Goal: Task Accomplishment & Management: Manage account settings

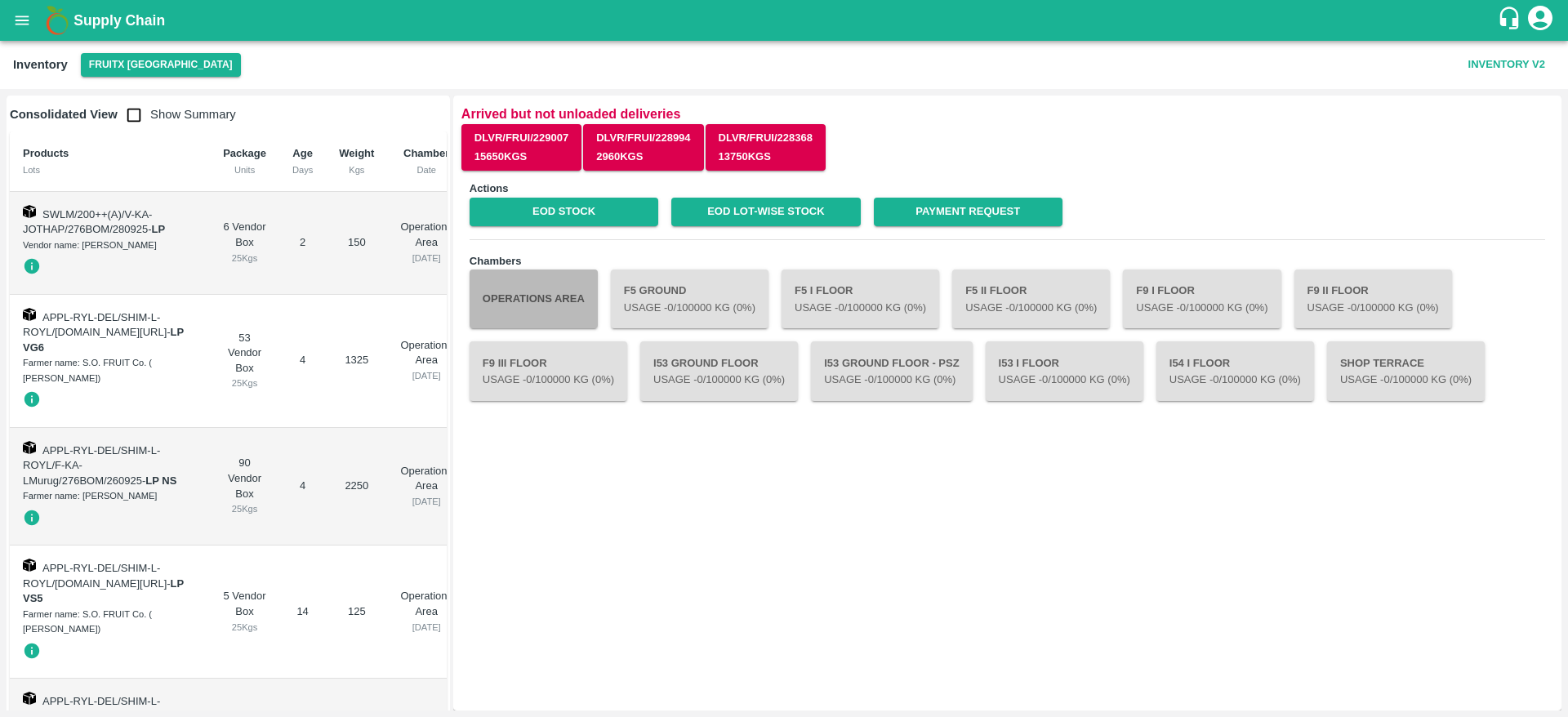
click at [568, 286] on button "Operations Area" at bounding box center [534, 298] width 128 height 58
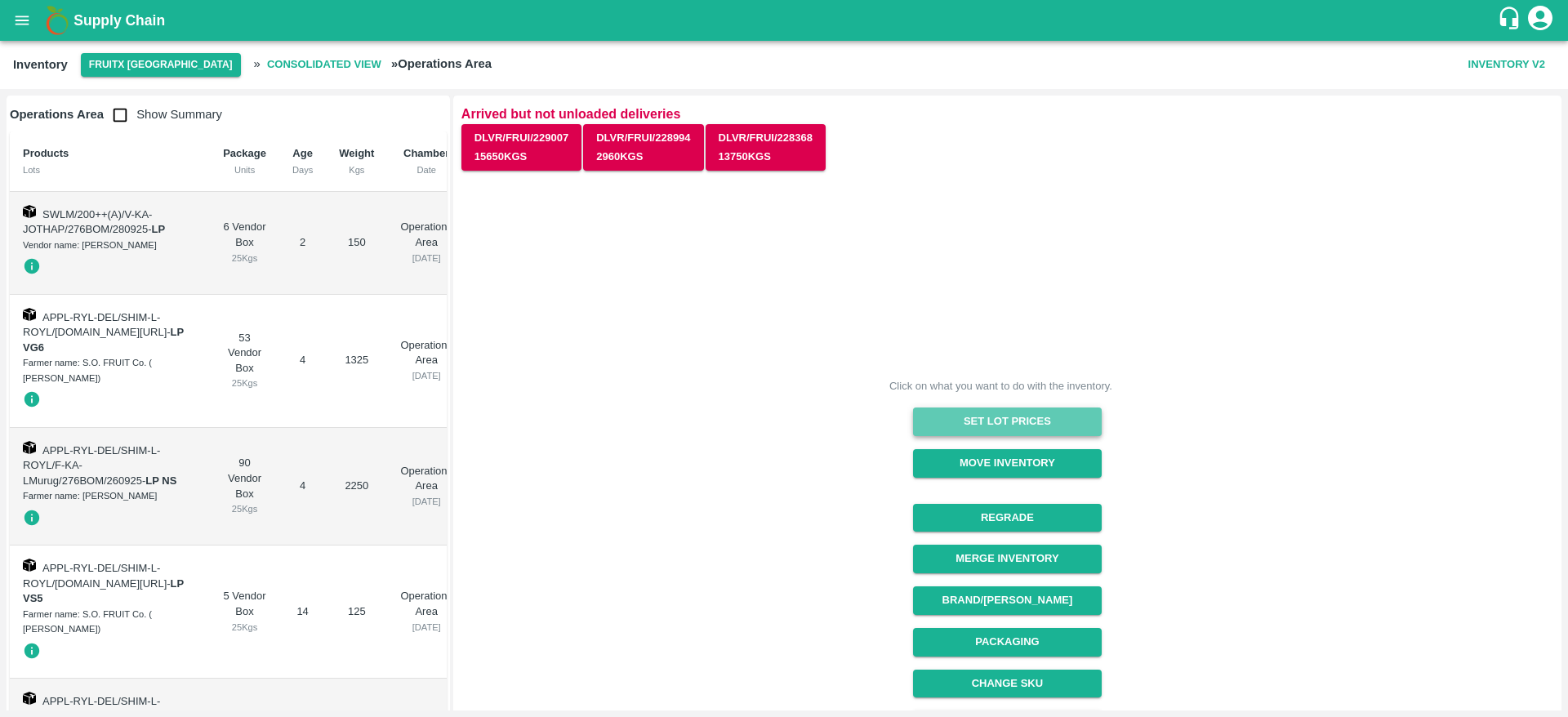
click at [1022, 422] on button "Set Lot Prices" at bounding box center [1007, 422] width 188 height 28
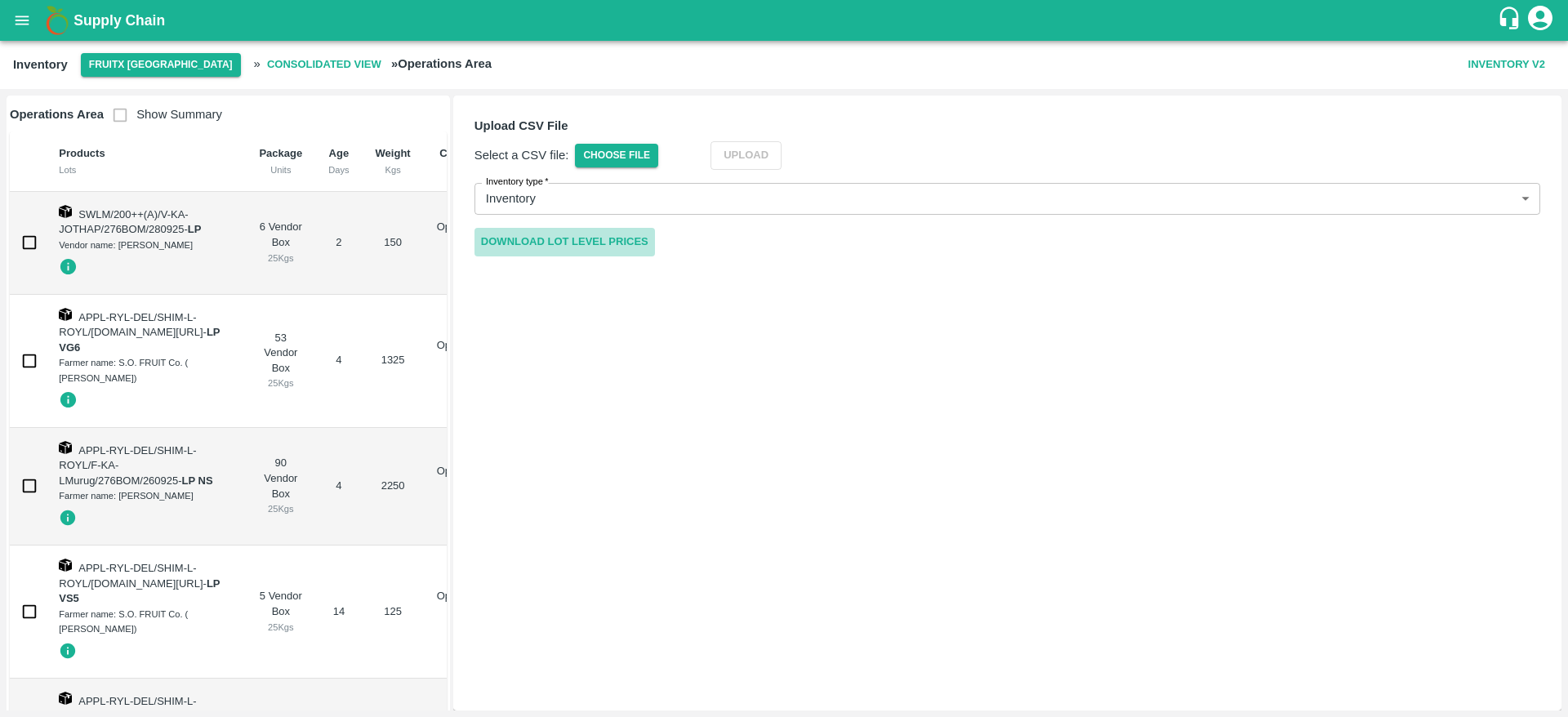
click at [600, 244] on link "Download Lot Level Prices" at bounding box center [565, 242] width 181 height 28
click at [629, 156] on span "Choose File" at bounding box center [616, 155] width 83 height 24
click at [0, 0] on input "Choose File" at bounding box center [0, 0] width 0 height 0
click at [772, 146] on button "Upload" at bounding box center [770, 155] width 71 height 28
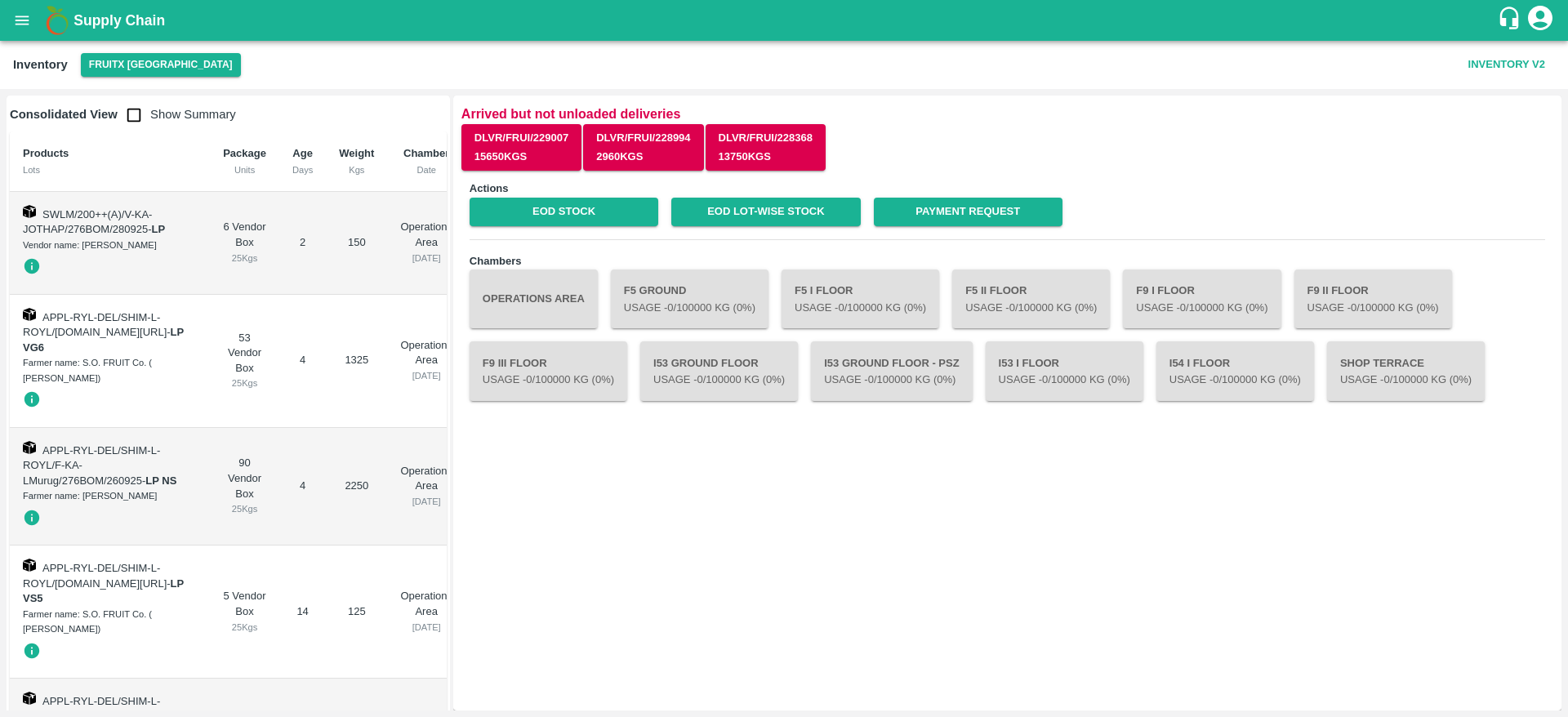
click at [145, 532] on div at bounding box center [109, 517] width 174 height 27
click at [17, 42] on div "Inventory FruitX Bangalore Inventory V2" at bounding box center [784, 64] width 1568 height 48
click at [24, 15] on icon "open drawer" at bounding box center [22, 20] width 18 height 18
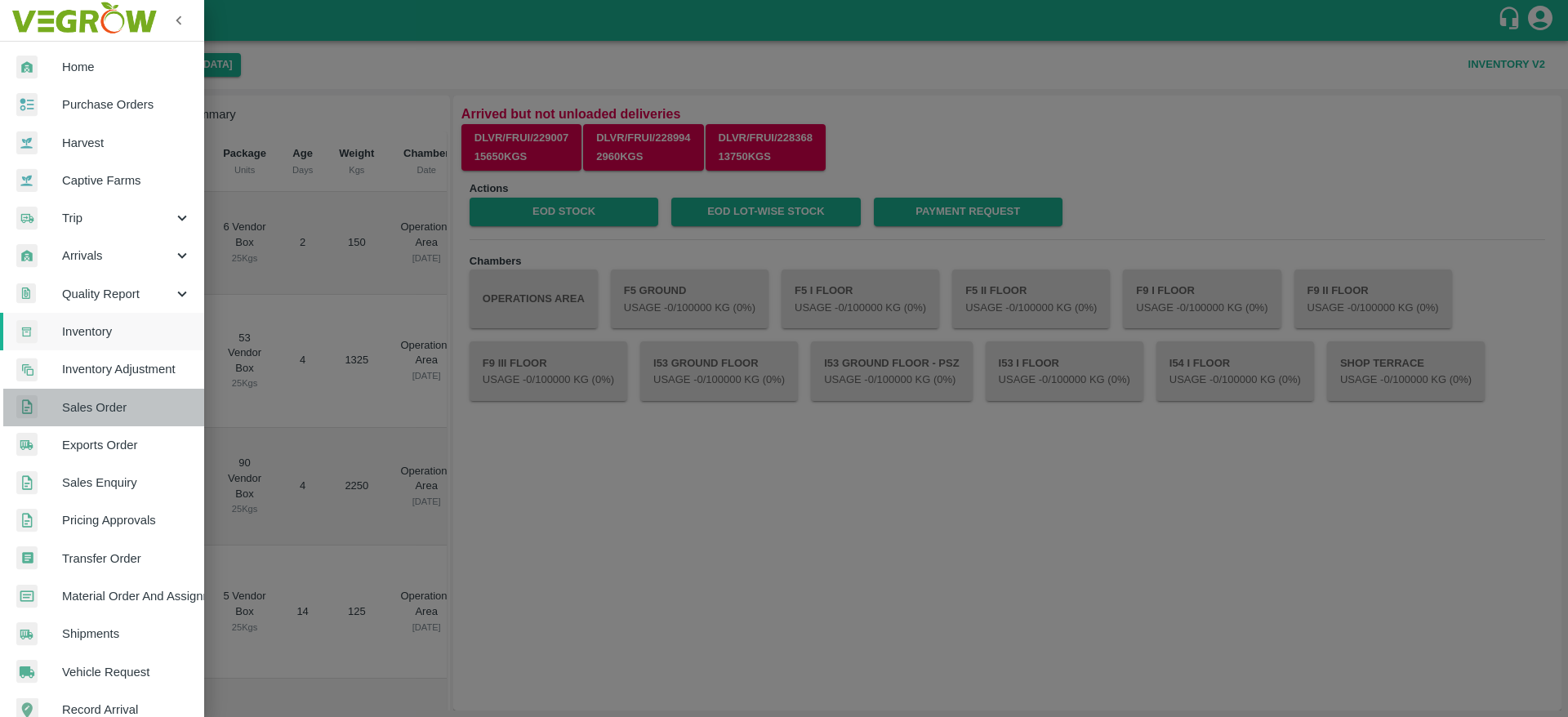
click at [120, 423] on link "Sales Order" at bounding box center [102, 407] width 204 height 38
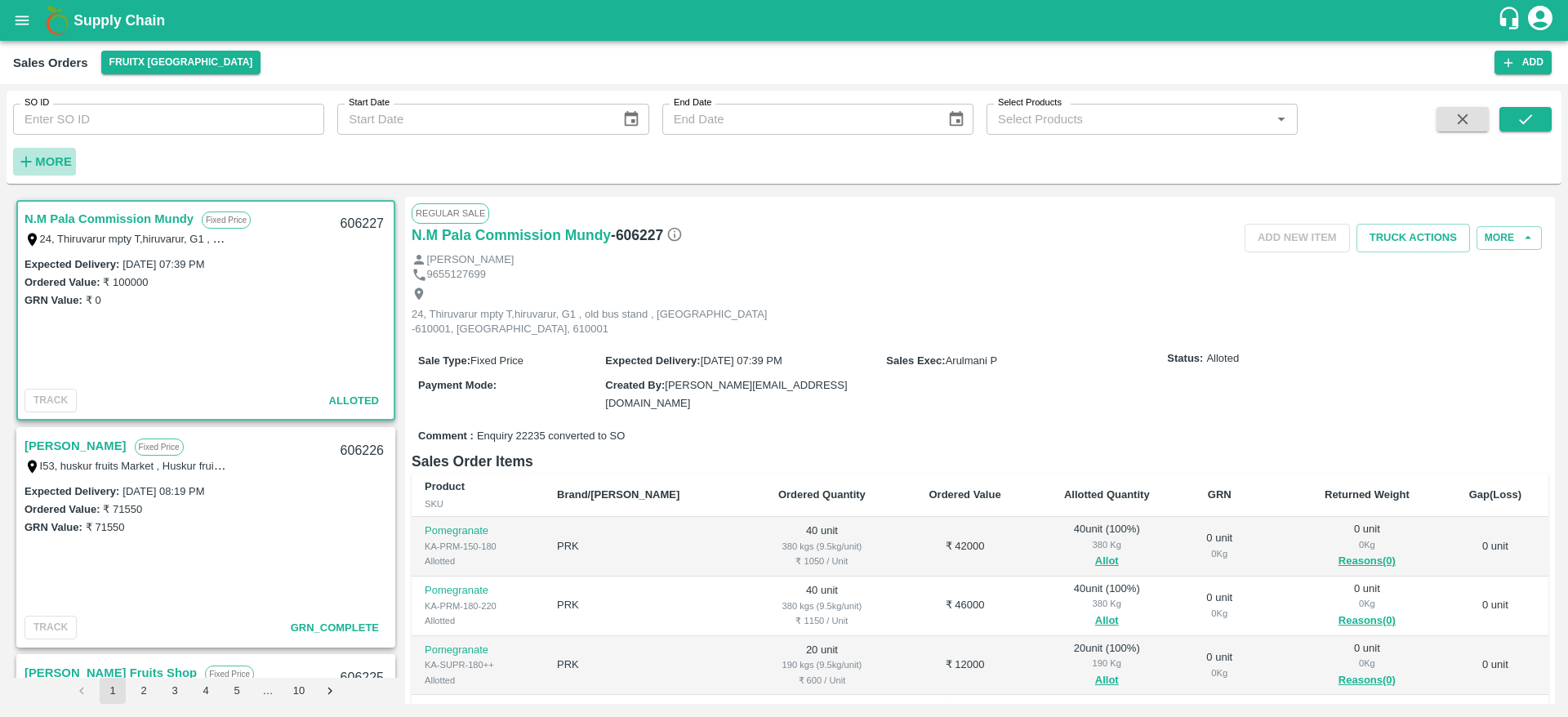
click at [54, 164] on strong "More" at bounding box center [53, 162] width 37 height 13
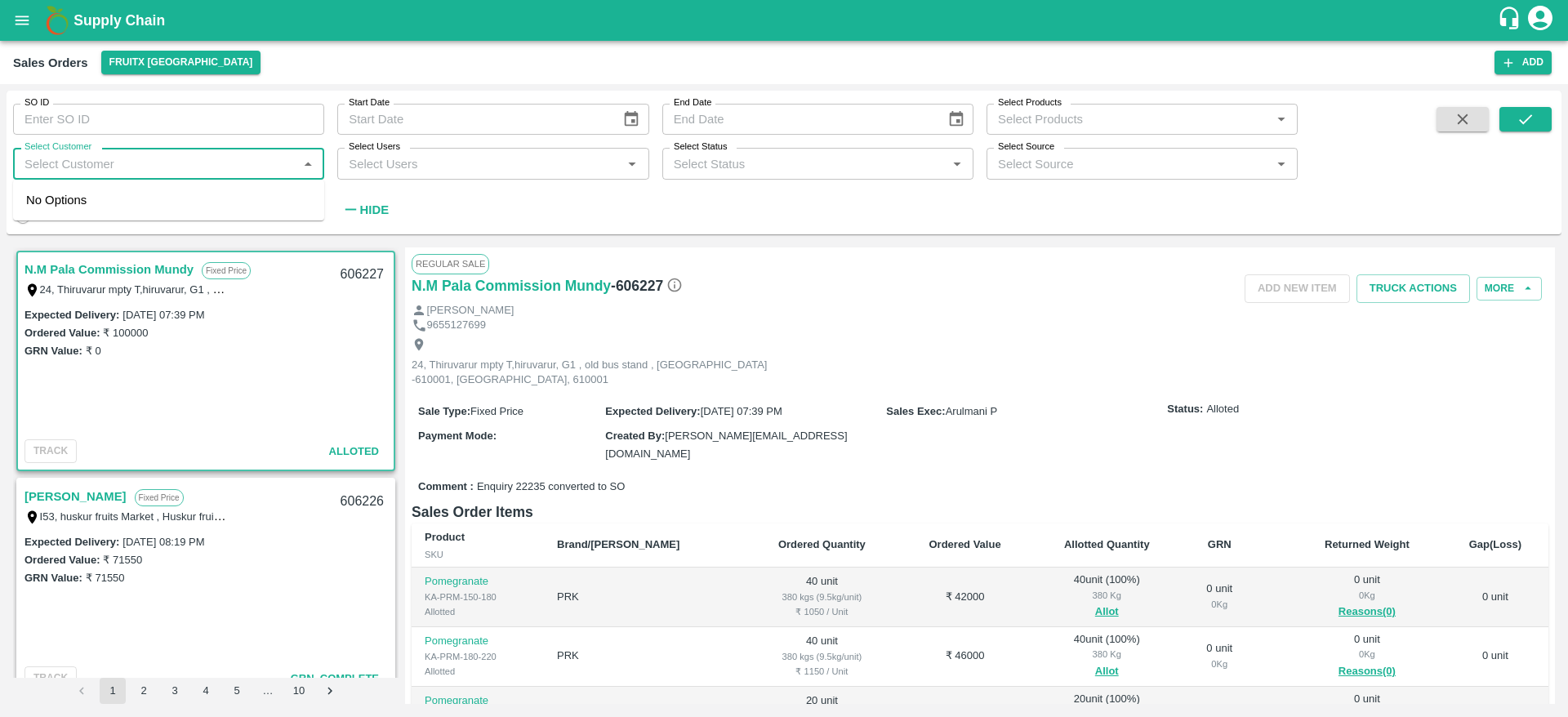
click at [111, 169] on input "Select Customer" at bounding box center [154, 163] width 274 height 22
type input "Vijay"
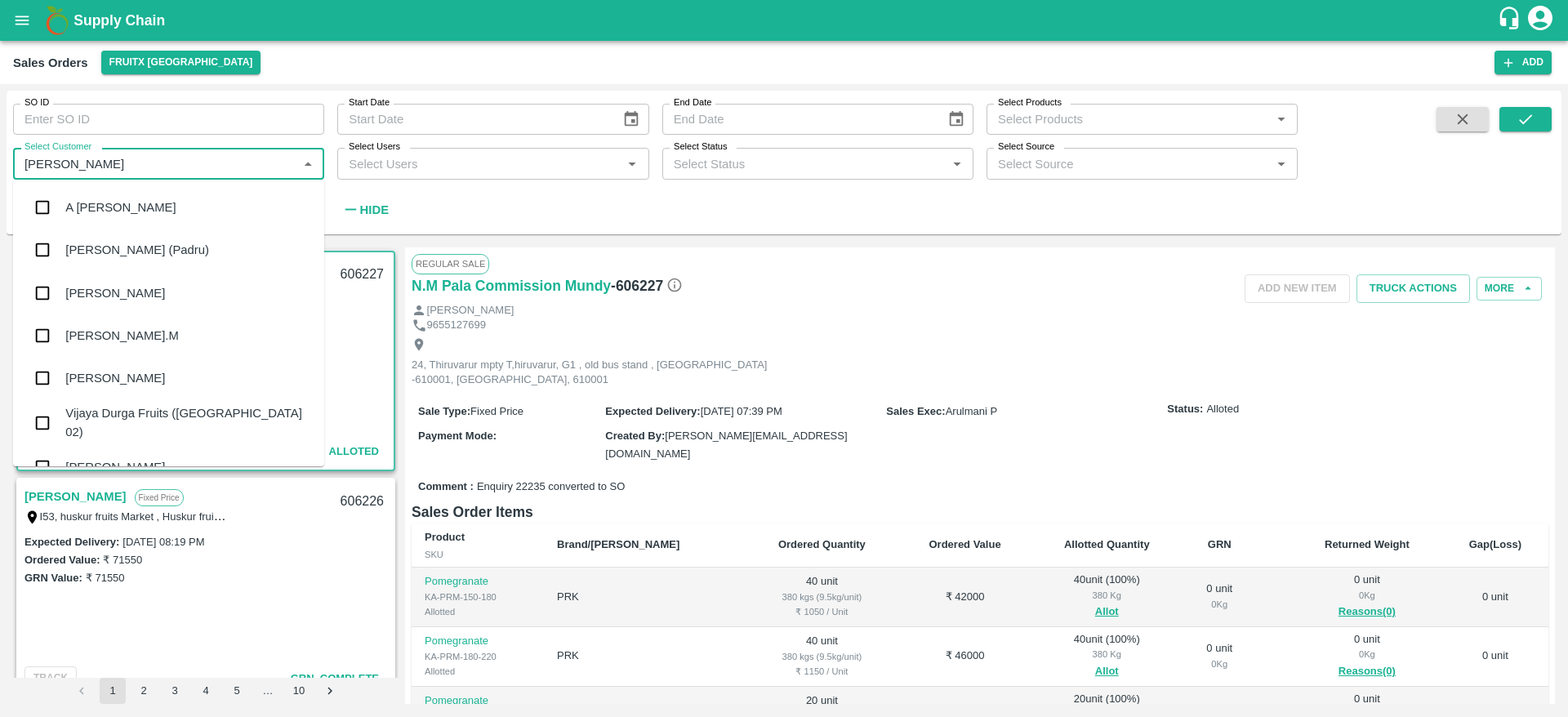
scroll to position [25, 0]
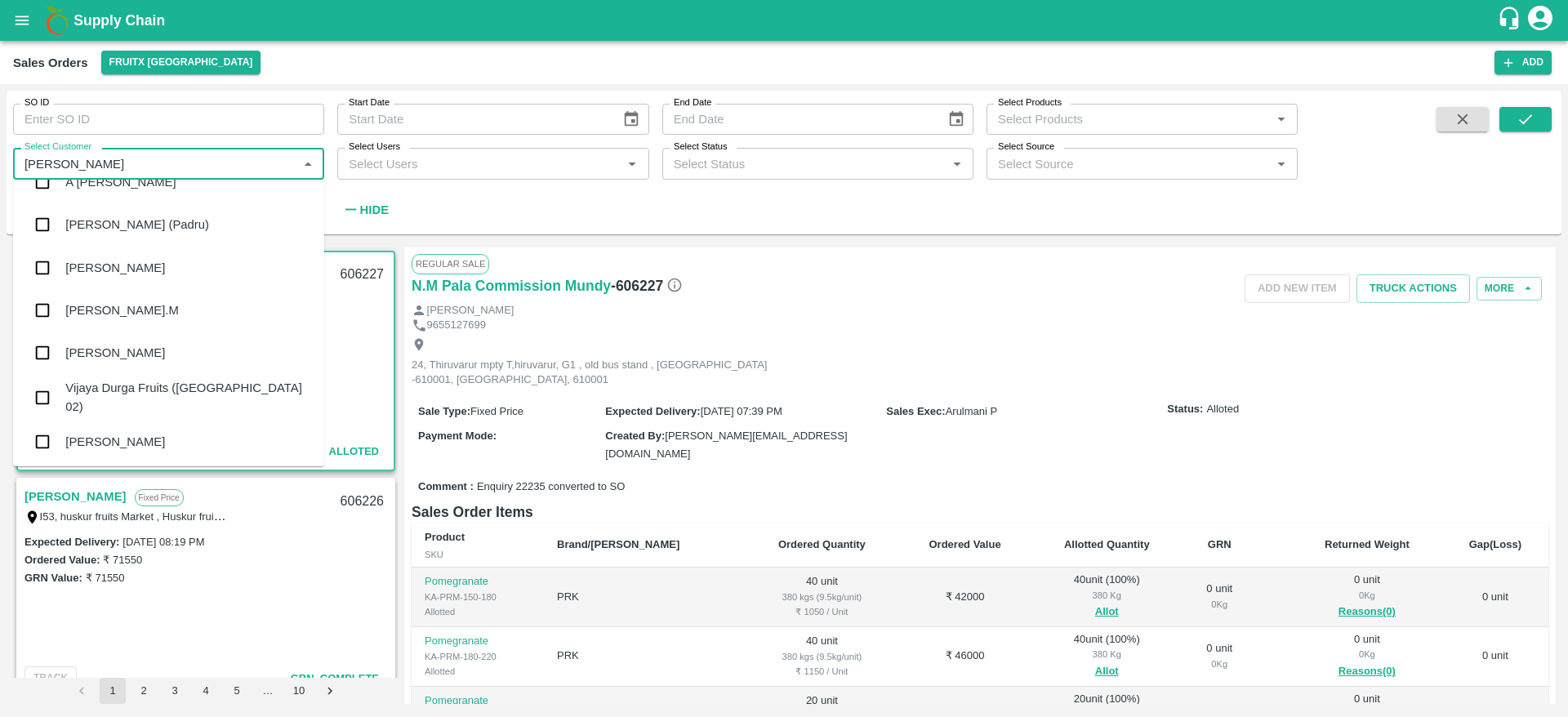
click at [120, 433] on div "Vijayakumar" at bounding box center [115, 441] width 100 height 18
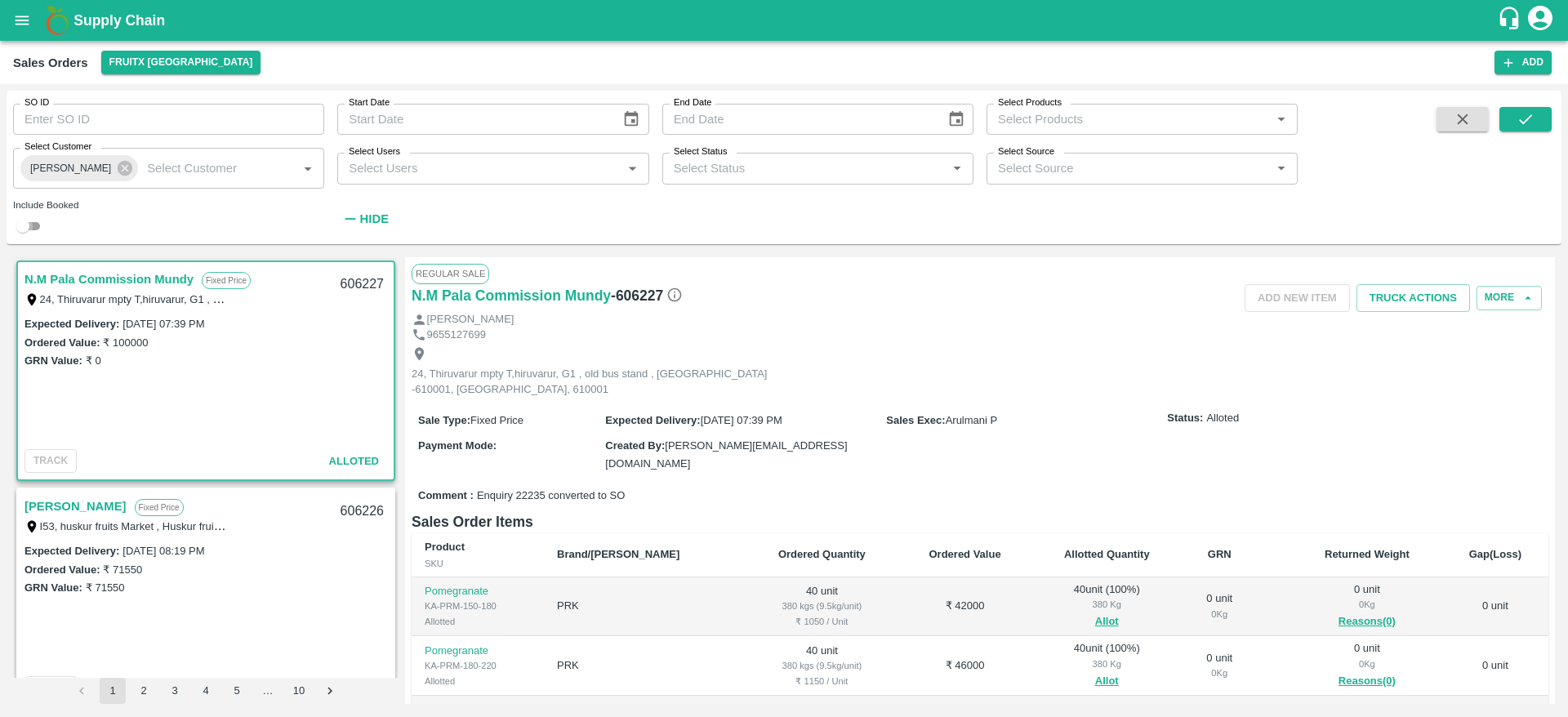
click at [35, 225] on input "checkbox" at bounding box center [23, 226] width 58 height 20
checkbox input "true"
click at [1524, 118] on icon "submit" at bounding box center [1525, 119] width 18 height 18
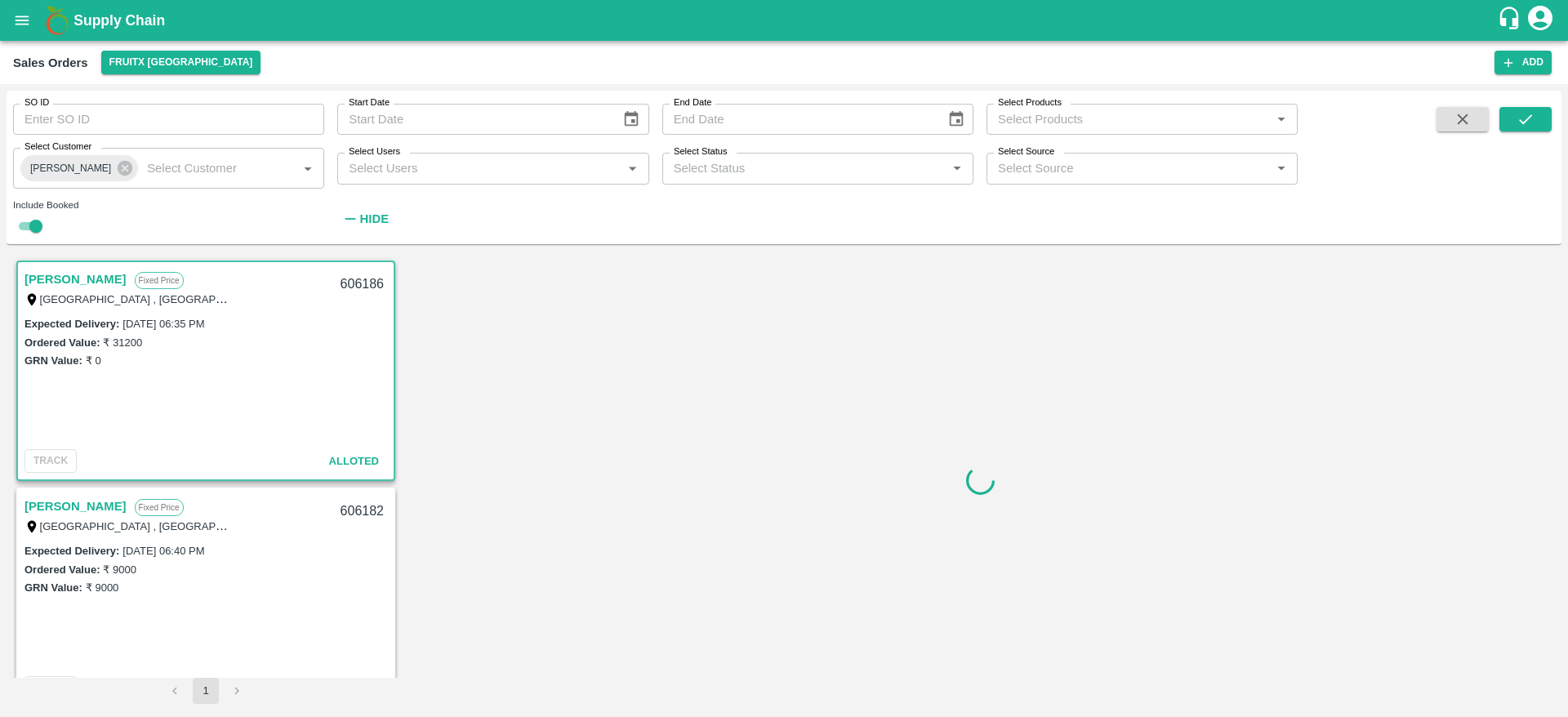
scroll to position [3, 0]
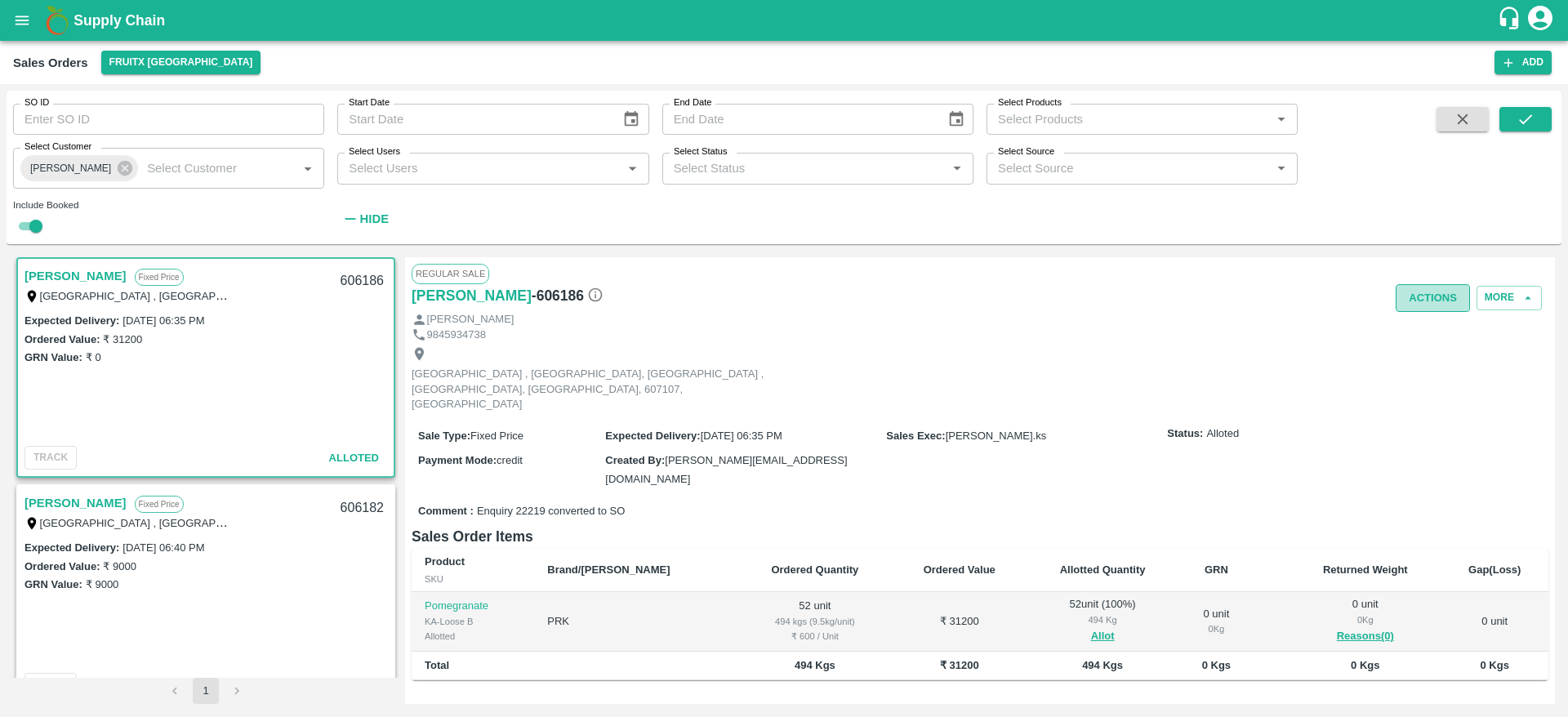
click at [1434, 293] on button "Actions" at bounding box center [1432, 298] width 74 height 28
click at [1429, 360] on li "Deliver" at bounding box center [1468, 359] width 172 height 27
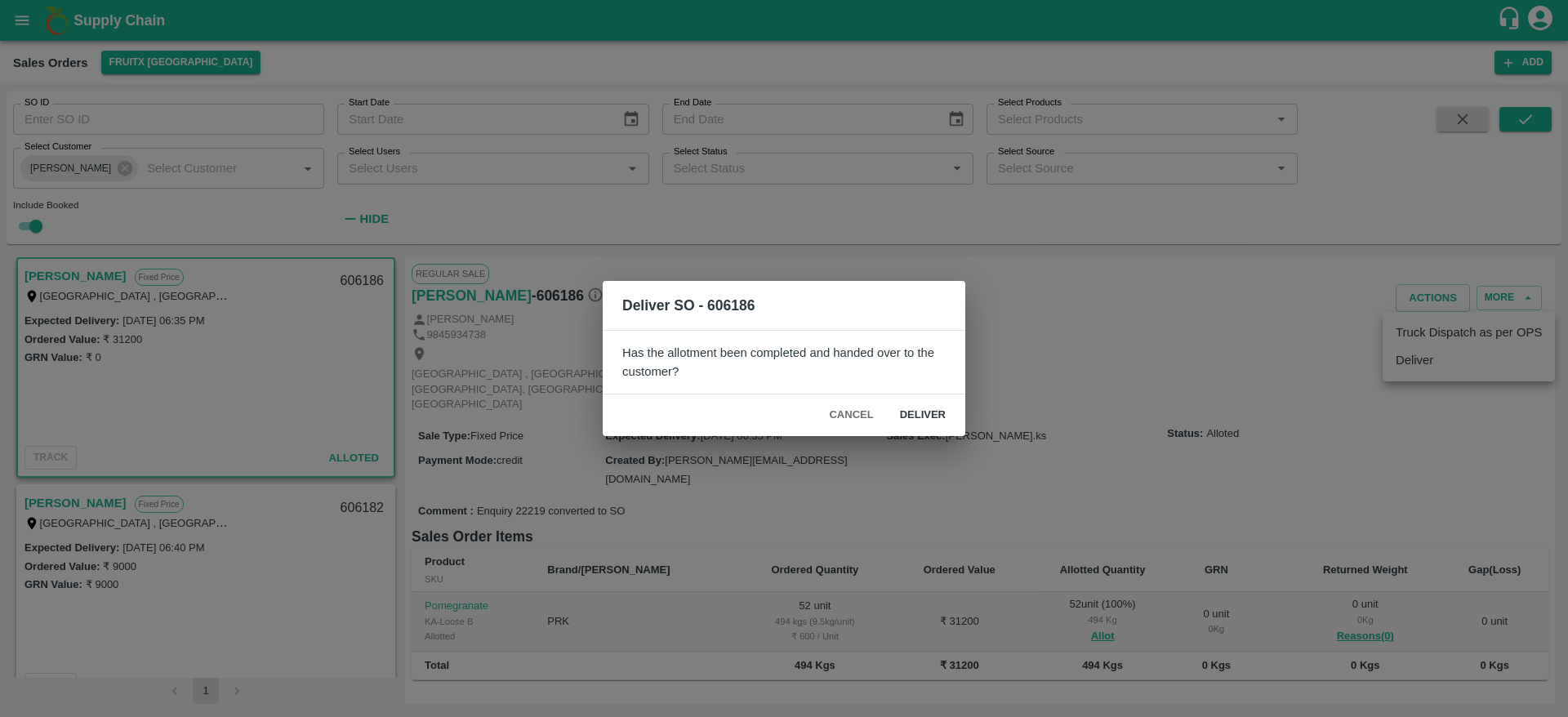
click at [908, 419] on button "Deliver" at bounding box center [922, 415] width 72 height 28
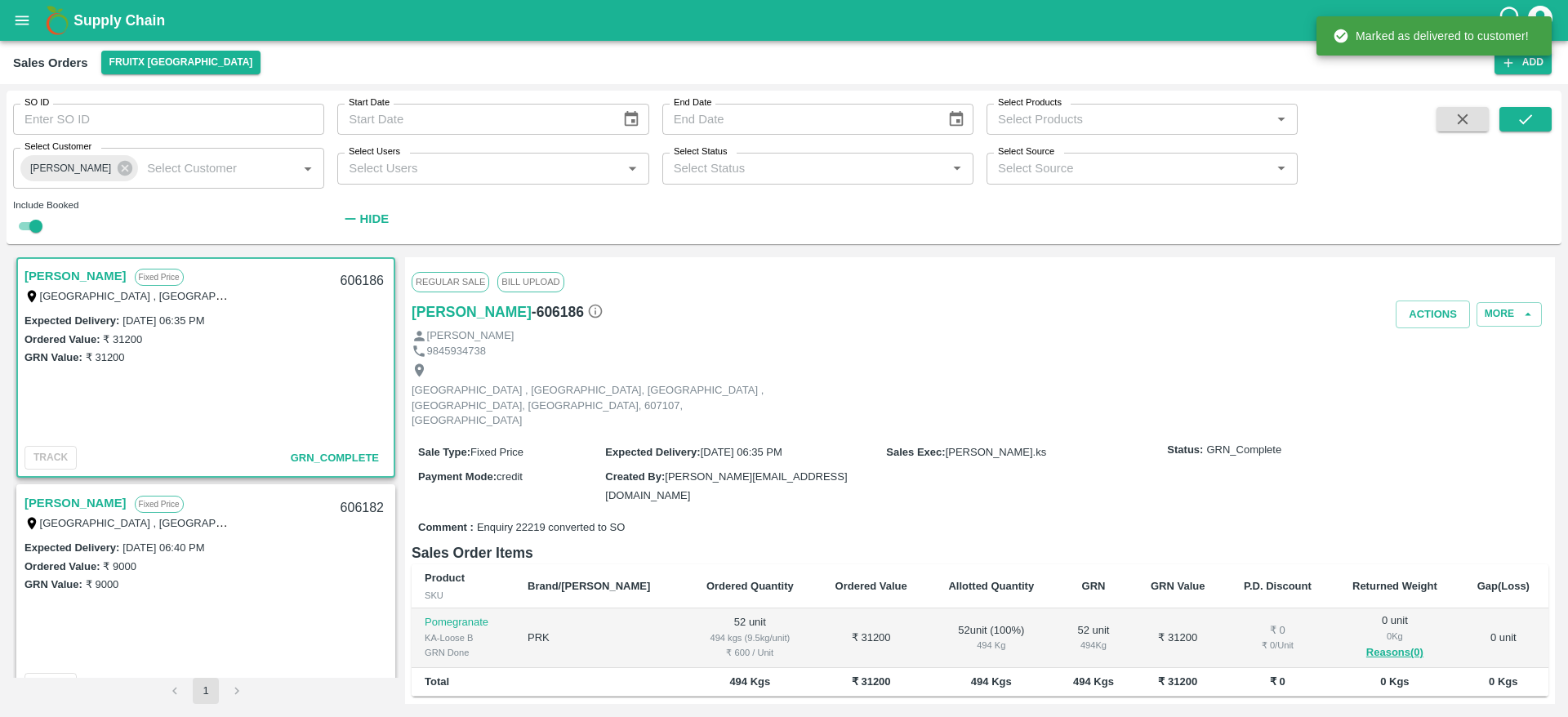
click at [359, 285] on div "606186" at bounding box center [361, 280] width 63 height 39
copy div "606186"
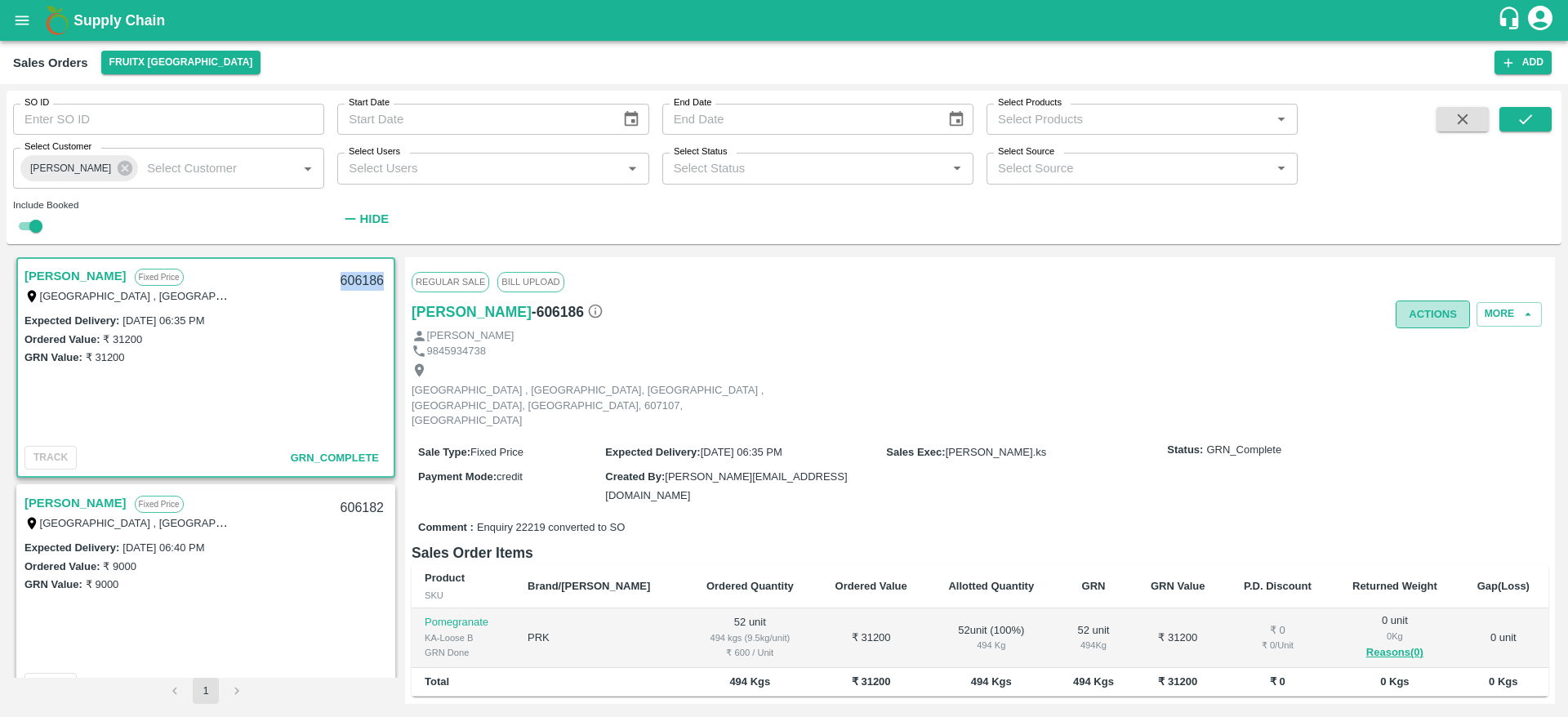
click at [1408, 320] on button "Actions" at bounding box center [1432, 314] width 74 height 28
click at [1451, 353] on li "Truck Dispatch as per OPS" at bounding box center [1468, 348] width 172 height 27
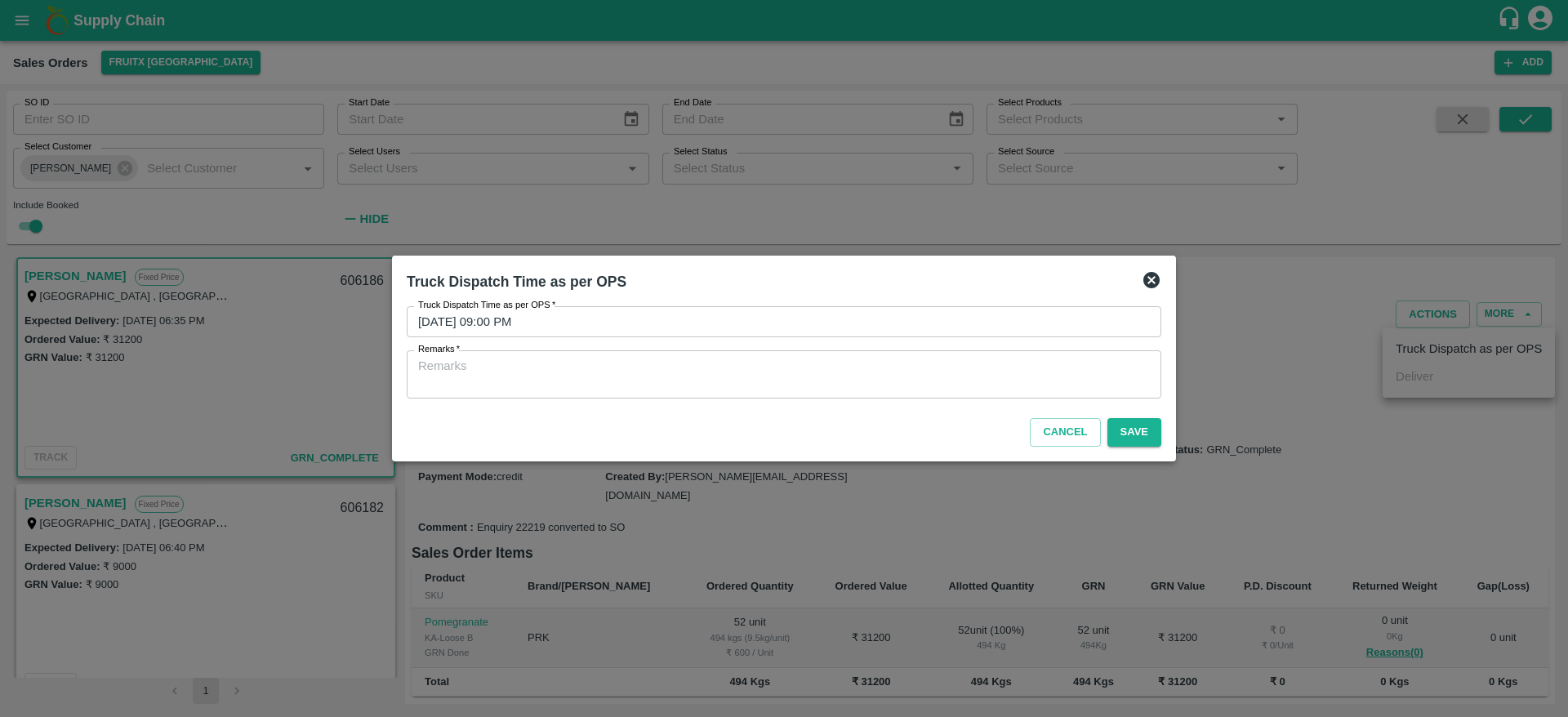
click at [946, 358] on textarea "Remarks   *" at bounding box center [783, 374] width 731 height 34
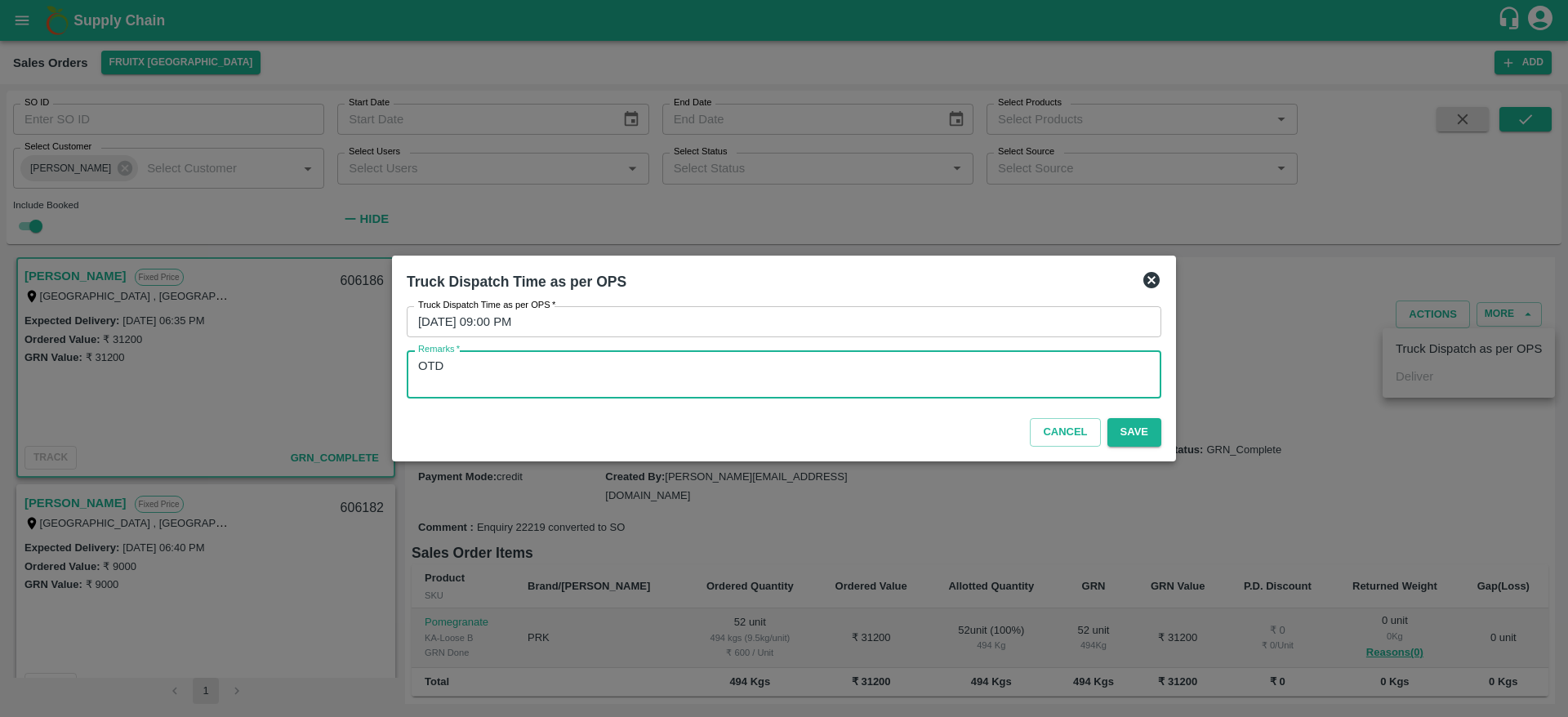
type textarea "OTD"
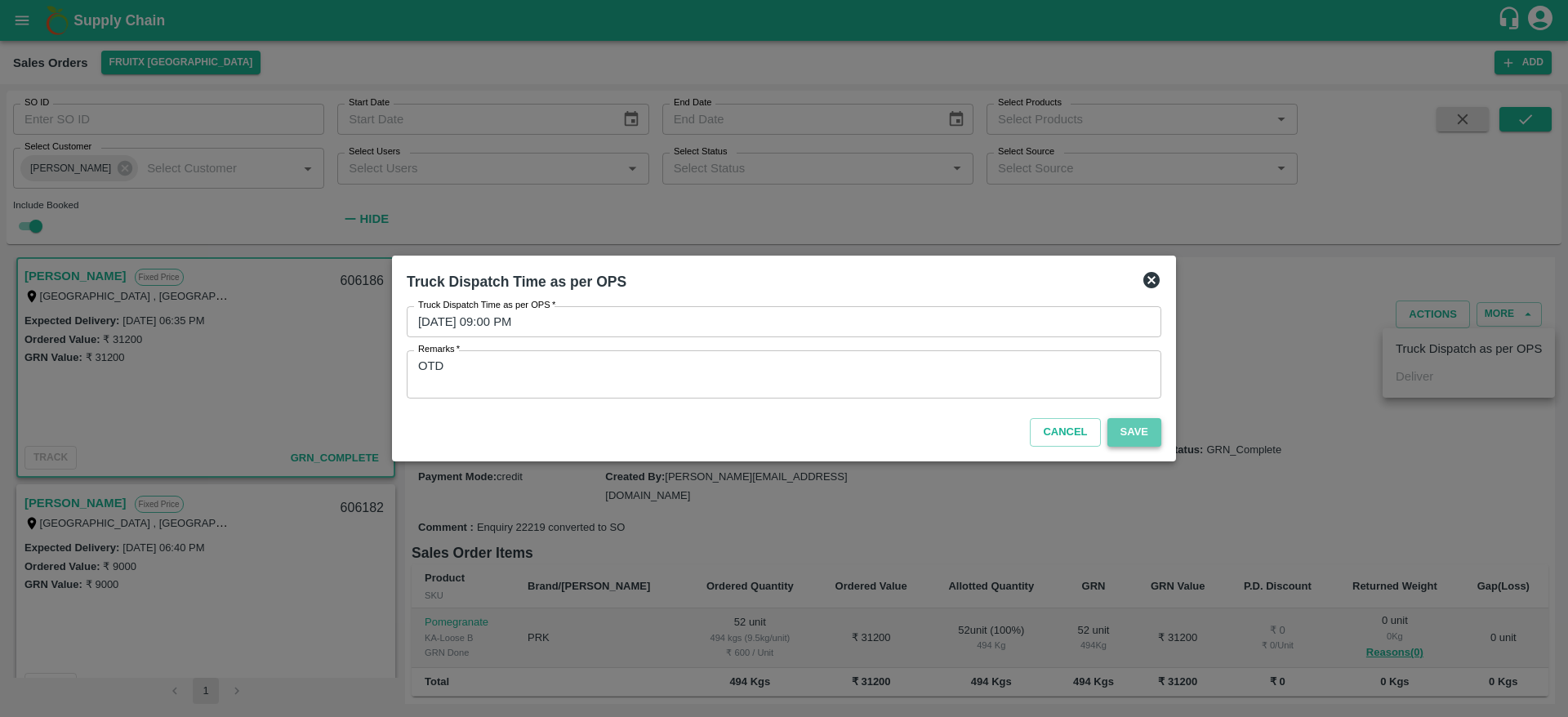
click at [1142, 434] on button "Save" at bounding box center [1133, 432] width 54 height 28
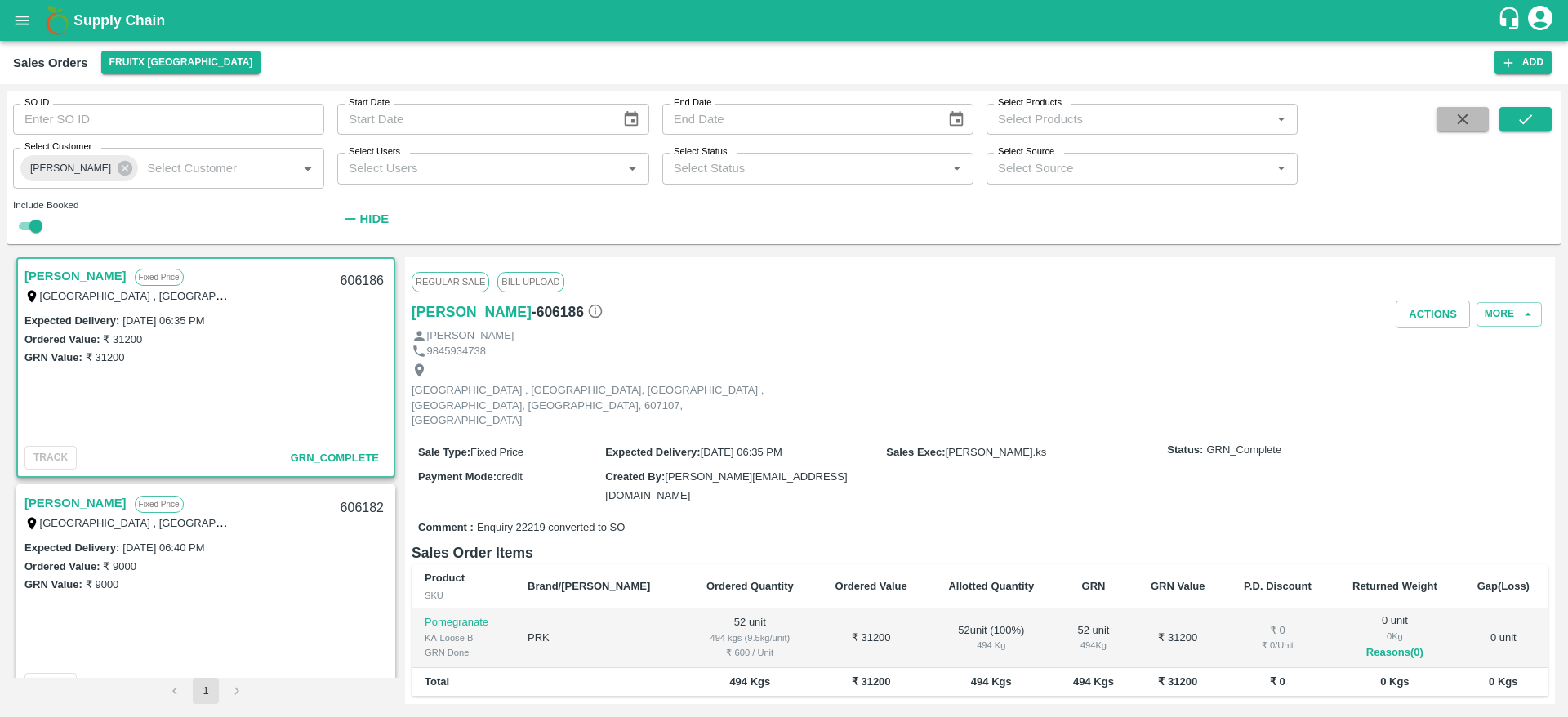
click at [1464, 128] on button "button" at bounding box center [1463, 120] width 53 height 24
checkbox input "false"
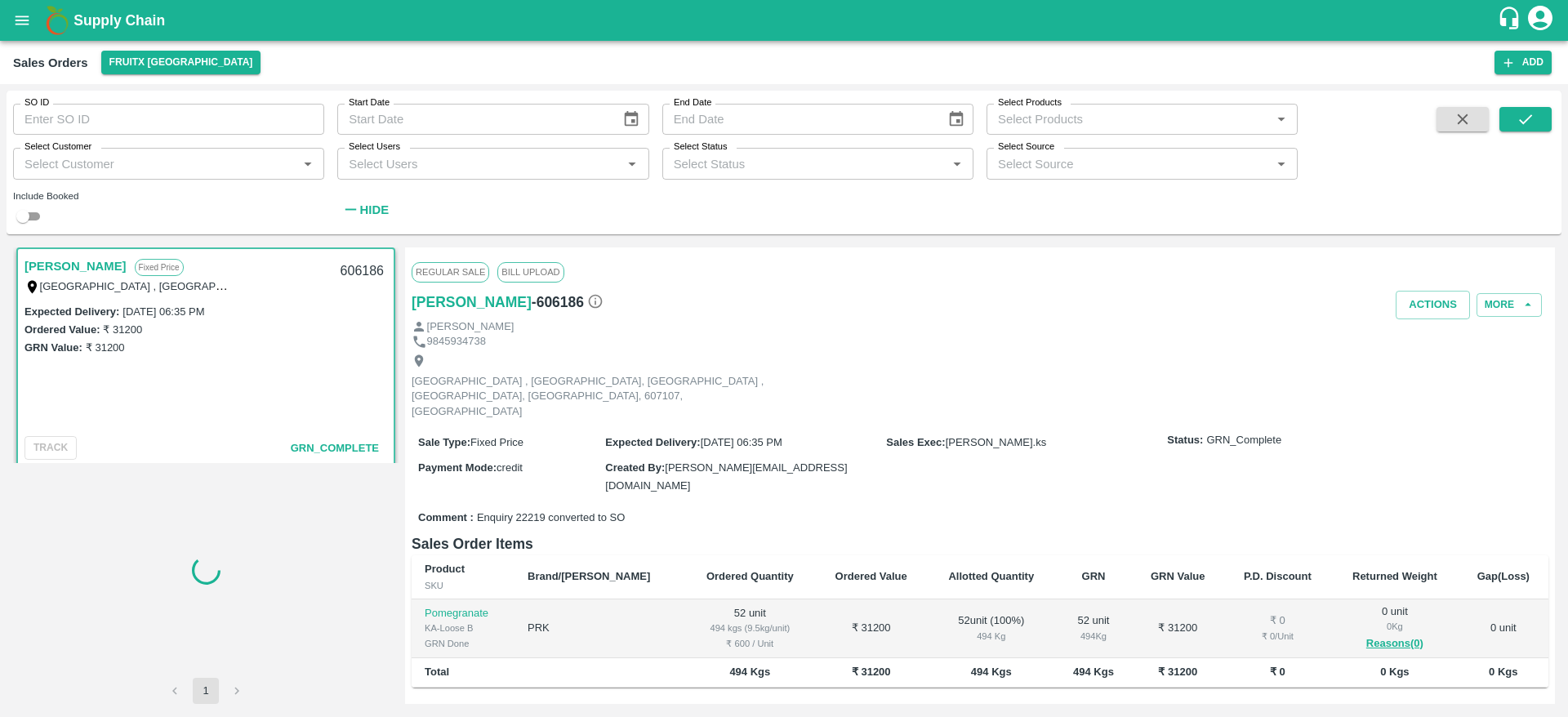
scroll to position [4769, 0]
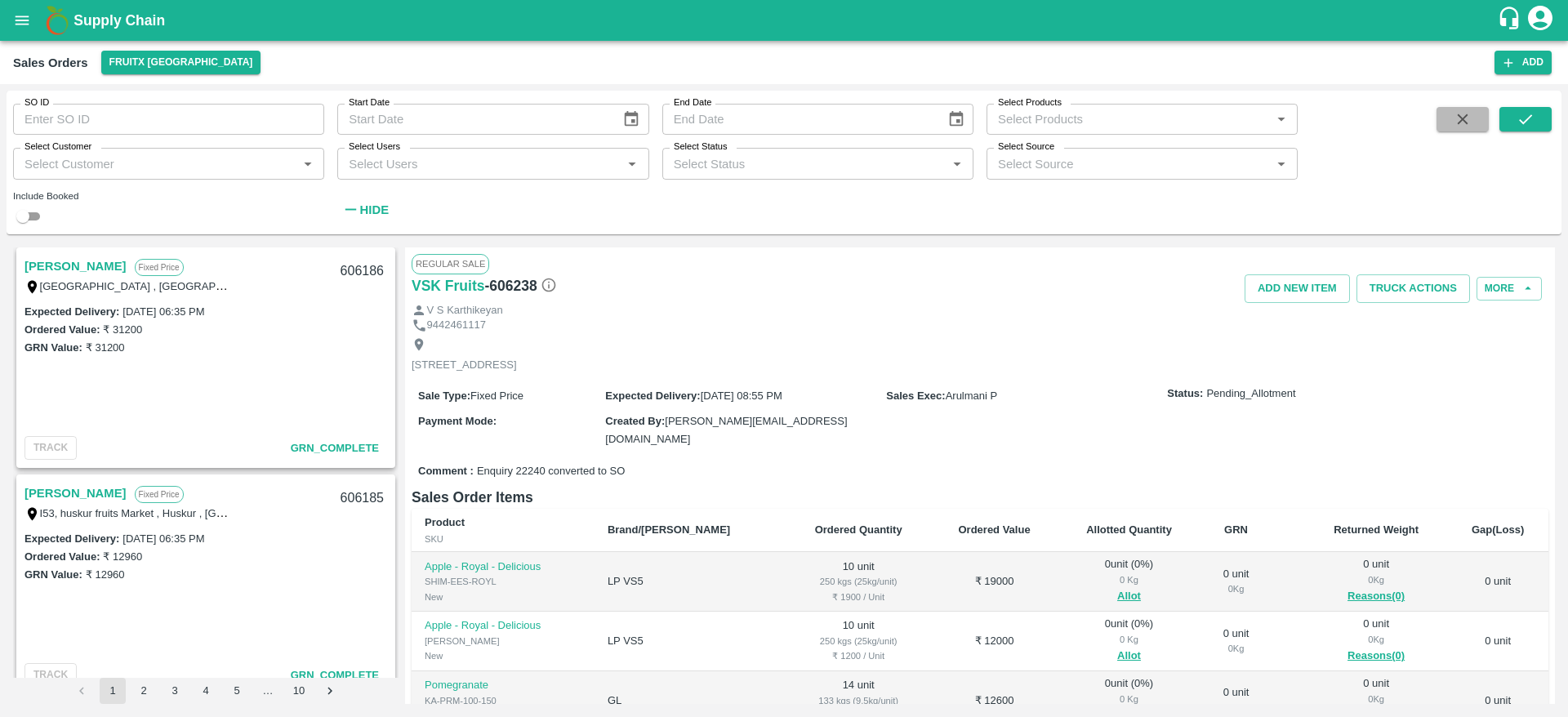
click at [1446, 121] on button "button" at bounding box center [1463, 120] width 53 height 24
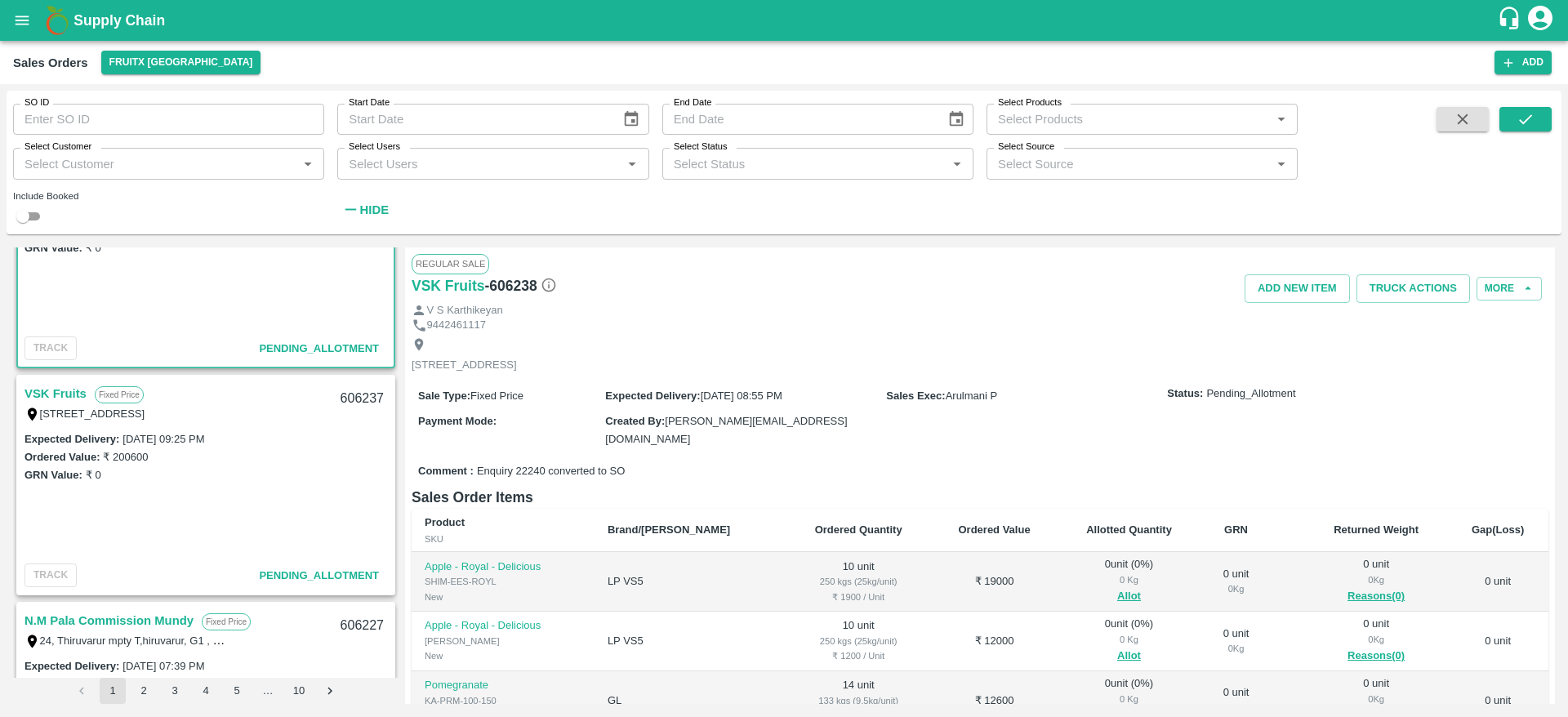
scroll to position [0, 0]
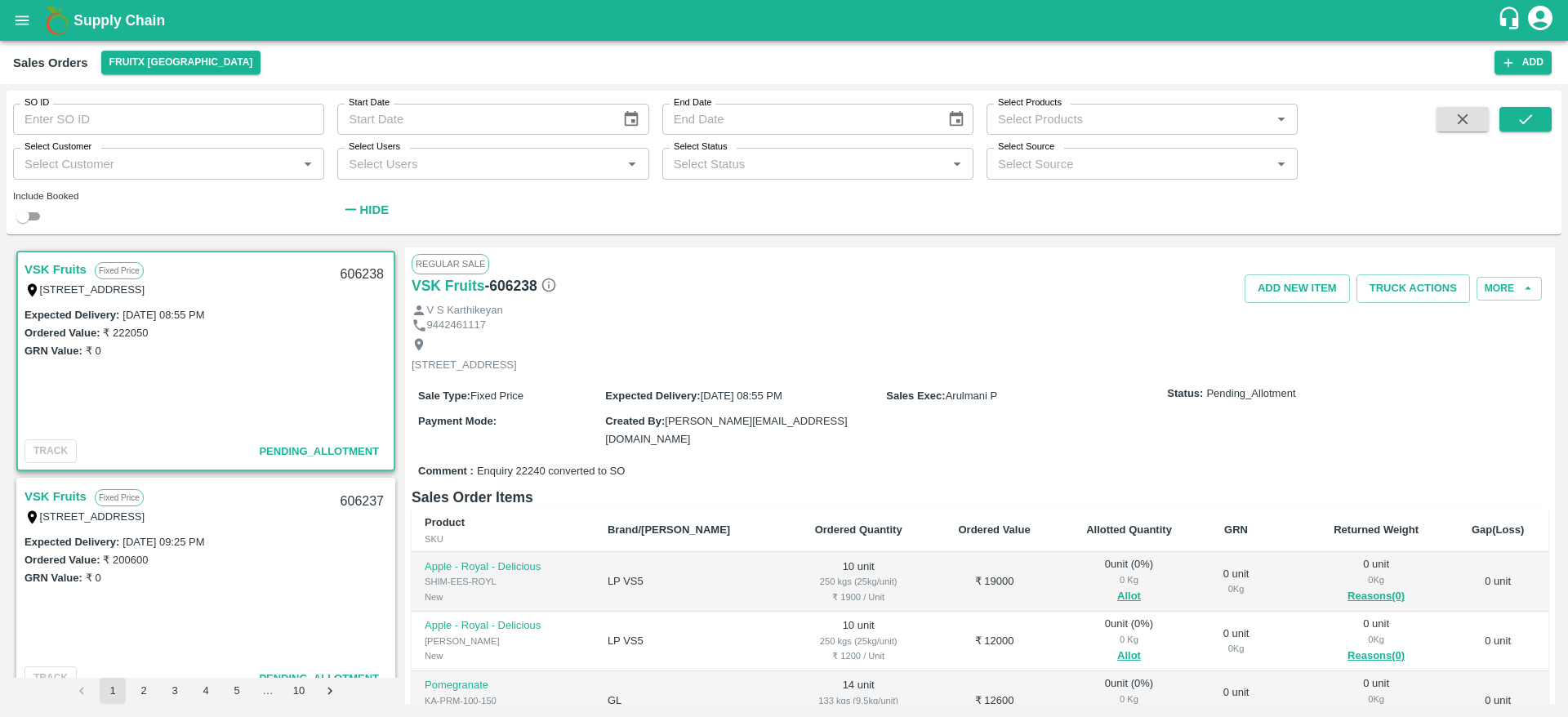
click at [77, 488] on link "VSK Fruits" at bounding box center [56, 496] width 62 height 22
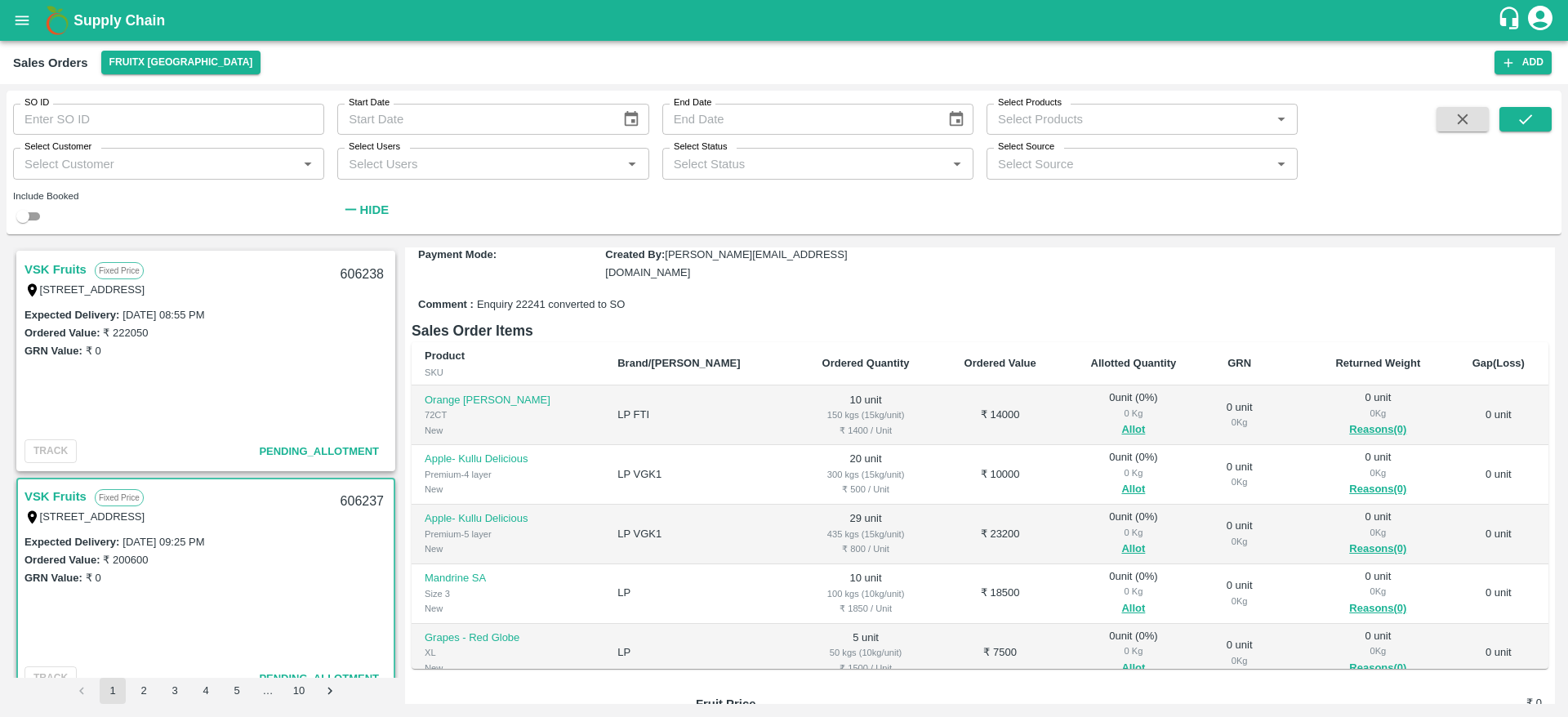
scroll to position [166, 0]
click at [1121, 430] on button "Allot" at bounding box center [1132, 431] width 24 height 19
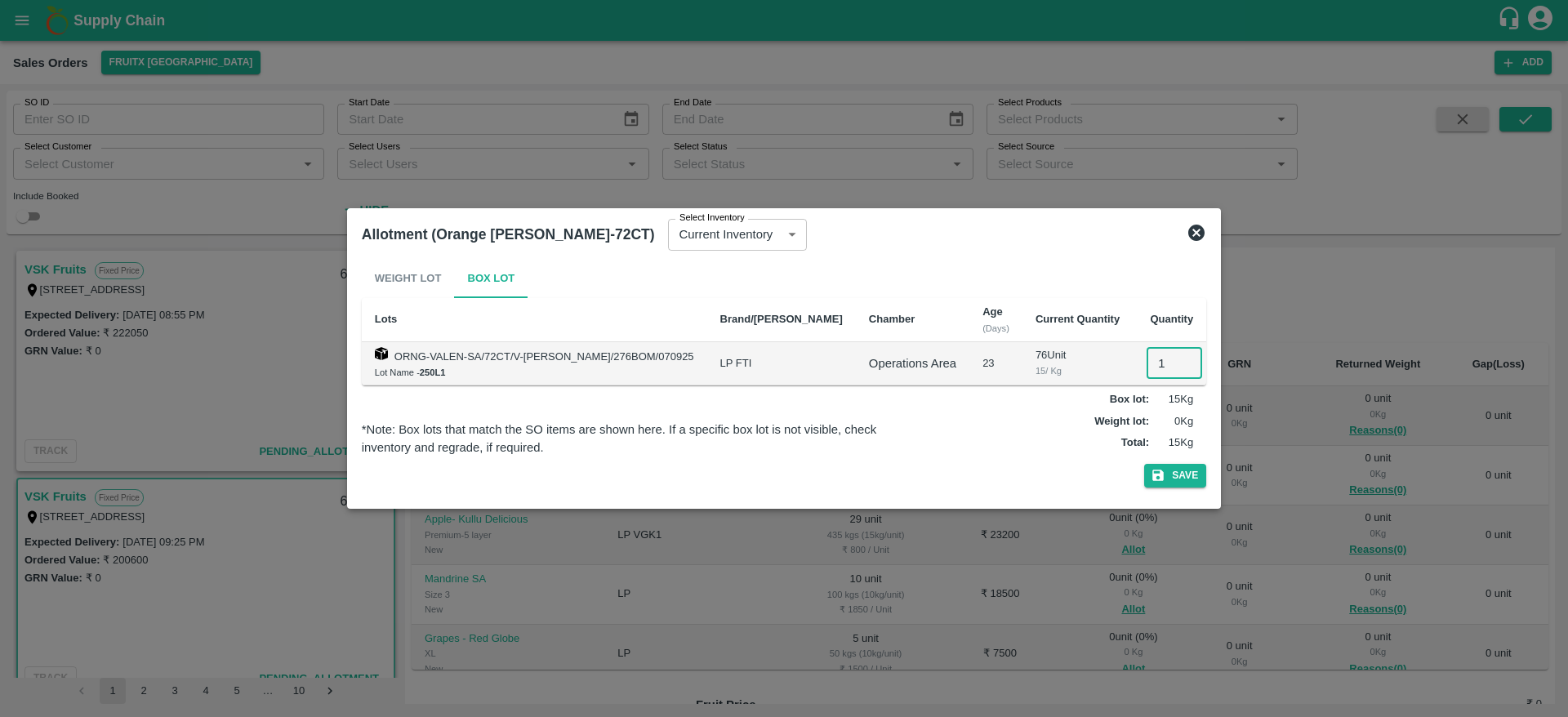
click at [1146, 367] on input "1" at bounding box center [1174, 363] width 56 height 31
type input "10"
click at [1144, 464] on button "Save" at bounding box center [1175, 475] width 62 height 24
click at [1178, 464] on button "Save" at bounding box center [1175, 475] width 62 height 24
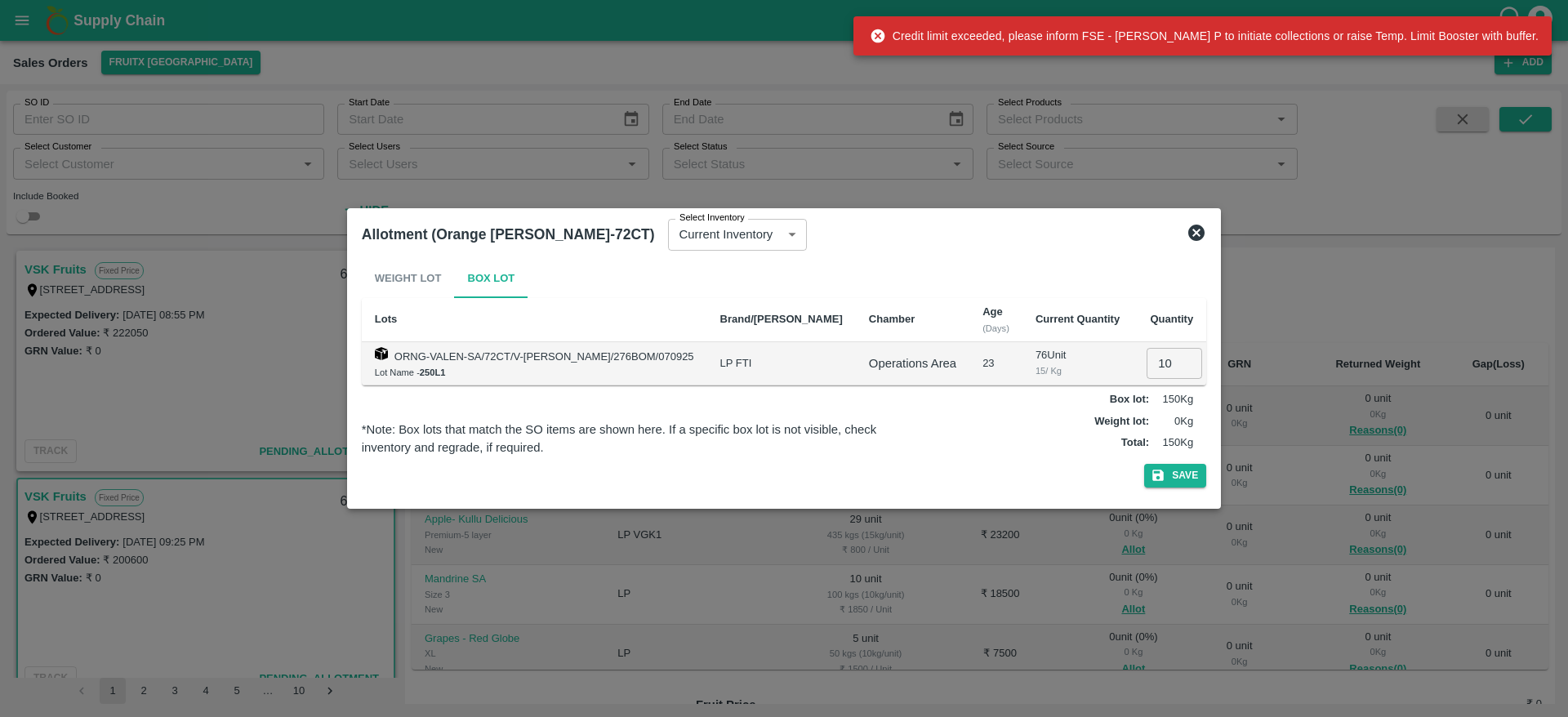
click at [1188, 231] on icon at bounding box center [1195, 232] width 16 height 16
